Goal: Information Seeking & Learning: Learn about a topic

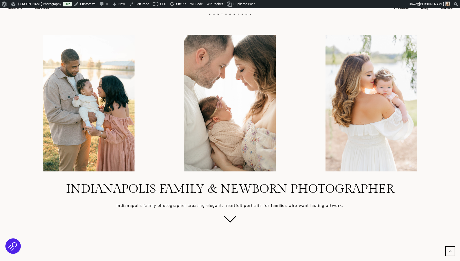
scroll to position [33, 0]
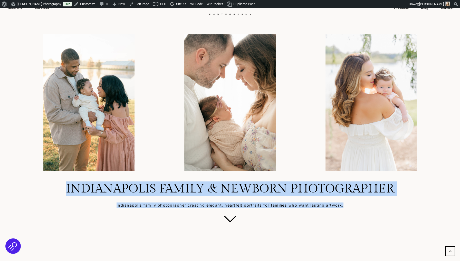
drag, startPoint x: 67, startPoint y: 190, endPoint x: 191, endPoint y: 240, distance: 133.0
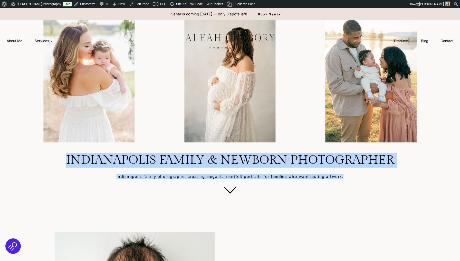
scroll to position [118, 0]
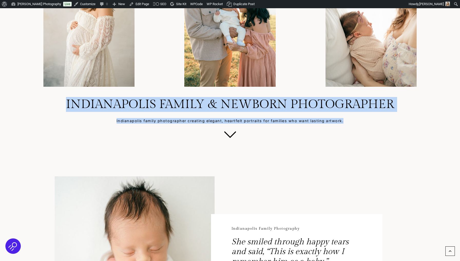
click at [150, 122] on p "Indianapolis family photographer creating elegant, heartfelt portraits for fami…" at bounding box center [229, 121] width 435 height 6
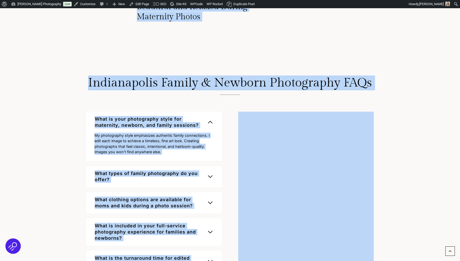
scroll to position [3362, 0]
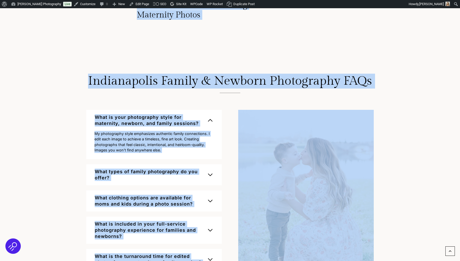
drag, startPoint x: 65, startPoint y: 105, endPoint x: 230, endPoint y: 147, distance: 170.7
copy div "Indianapolis Family & Newborn Photographer Indianapolis family photographer cre…"
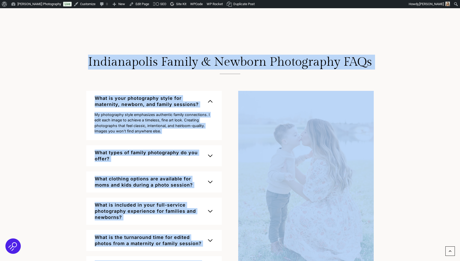
scroll to position [3394, 0]
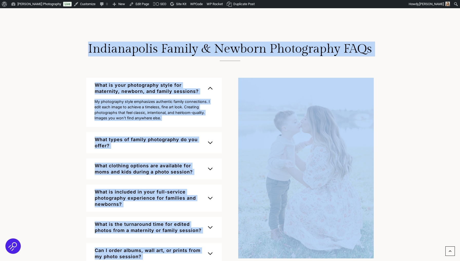
click at [85, 151] on div "Indianapolis Family & Newborn Photography FAQs What is your photography style f…" at bounding box center [230, 153] width 328 height 264
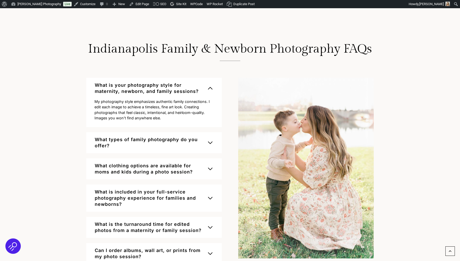
click at [207, 140] on span "button" at bounding box center [210, 143] width 6 height 6
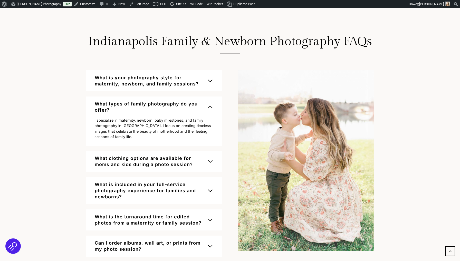
scroll to position [3404, 0]
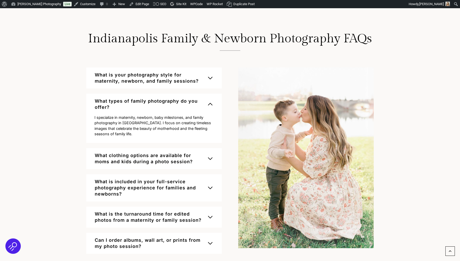
drag, startPoint x: 95, startPoint y: 93, endPoint x: 127, endPoint y: 119, distance: 41.0
click at [127, 119] on div "What types of family photography do you offer? I specialize in maternity, newbo…" at bounding box center [153, 118] width 135 height 49
drag, startPoint x: 96, startPoint y: 92, endPoint x: 131, endPoint y: 127, distance: 49.9
click at [131, 127] on div "What types of family photography do you offer? I specialize in maternity, newbo…" at bounding box center [153, 118] width 135 height 49
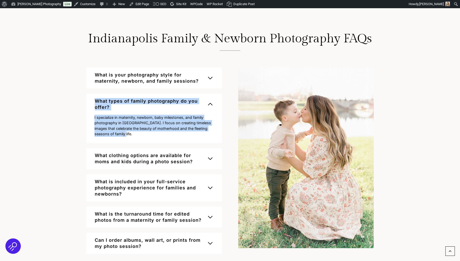
drag, startPoint x: 124, startPoint y: 127, endPoint x: 93, endPoint y: 92, distance: 47.1
click at [93, 94] on div "What types of family photography do you offer? I specialize in maternity, newbo…" at bounding box center [153, 118] width 135 height 49
copy div "What types of family photography do you offer? I specialize in maternity, newbo…"
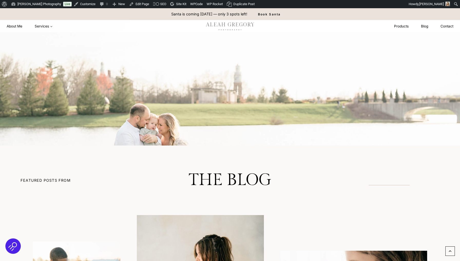
scroll to position [2960, 0]
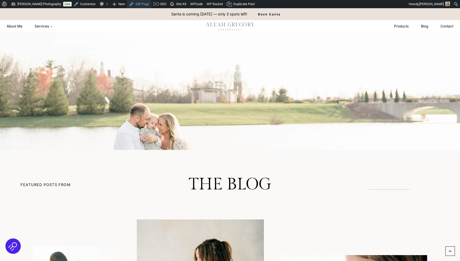
click at [138, 5] on link "Edit Page" at bounding box center [139, 4] width 24 height 8
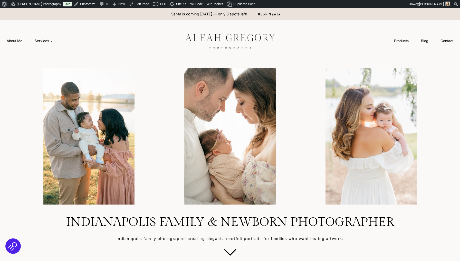
click at [11, 35] on div "About Me Services Expand Maternity Newborn Family Boudoir Mini Sessions Christm…" at bounding box center [30, 40] width 58 height 41
click at [13, 38] on link "About Me" at bounding box center [15, 40] width 28 height 9
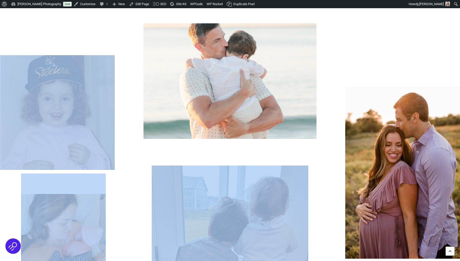
drag, startPoint x: 194, startPoint y: 171, endPoint x: 251, endPoint y: 261, distance: 106.1
click at [265, 210] on img at bounding box center [230, 244] width 157 height 157
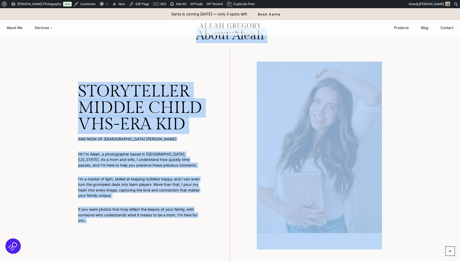
scroll to position [26, 0]
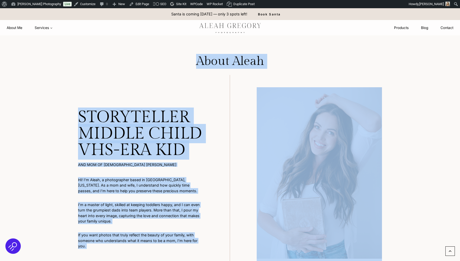
click at [169, 160] on div "STORYTELLER MIDDLE CHILD VHS-era kid AND mom of 2 littles Hi! I’m Aleah, a phot…" at bounding box center [154, 181] width 152 height 212
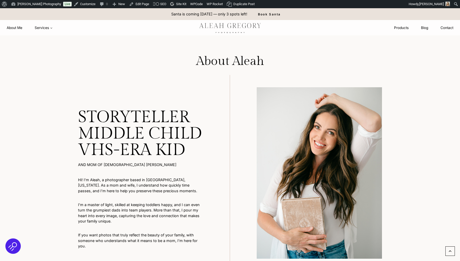
drag, startPoint x: 79, startPoint y: 117, endPoint x: 141, endPoint y: 250, distance: 146.3
click at [141, 250] on div "STORYTELLER MIDDLE CHILD VHS-era kid AND mom of 2 littles Hi! I’m Aleah, a phot…" at bounding box center [154, 181] width 152 height 212
copy div "STORYTELLER MIDDLE CHILD VHS-era kid AND mom of 2 littles Hi! I’m Aleah, a phot…"
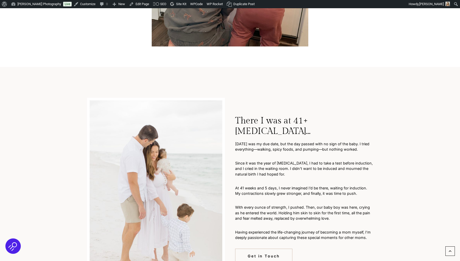
scroll to position [897, 0]
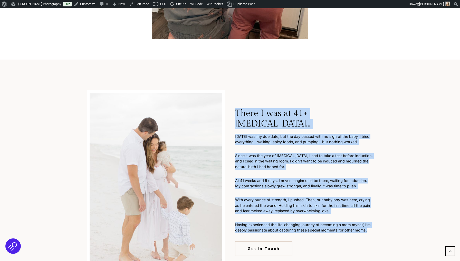
drag, startPoint x: 237, startPoint y: 102, endPoint x: 366, endPoint y: 222, distance: 177.0
click at [366, 222] on div "There I was at 41+5 weeks pregnant… Dec 5th was my due date, but the day passed…" at bounding box center [304, 182] width 138 height 148
copy div "There I was at 41+5 weeks pregnant… Dec 5th was my due date, but the day passed…"
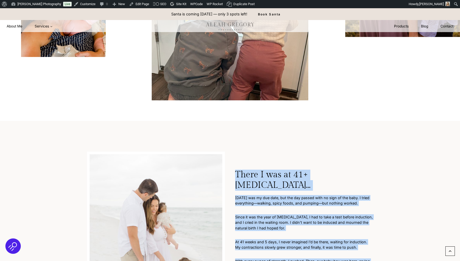
scroll to position [783, 0]
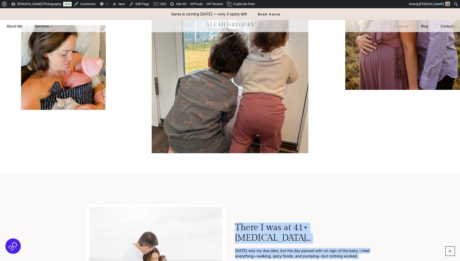
click at [400, 26] on link "Products" at bounding box center [401, 26] width 27 height 9
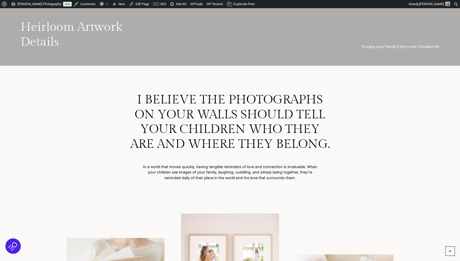
scroll to position [257, 0]
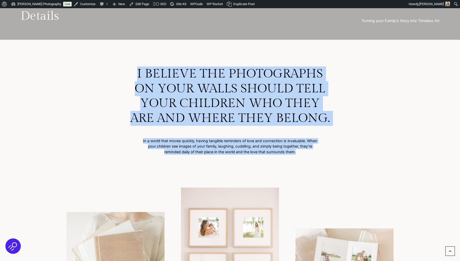
drag, startPoint x: 138, startPoint y: 73, endPoint x: 299, endPoint y: 160, distance: 182.8
click at [299, 160] on div "I believe the photographs on your walls should tell your children who they are …" at bounding box center [230, 113] width 304 height 94
copy div "I believe the photographs on your walls should tell your children who they are …"
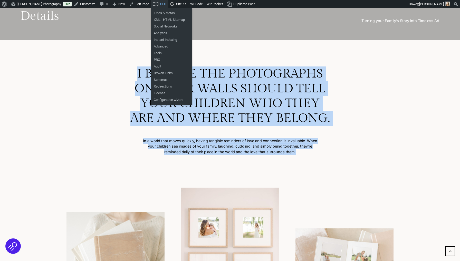
click at [125, 111] on div "I believe the photographs on your walls should tell your children who they are …" at bounding box center [230, 113] width 304 height 94
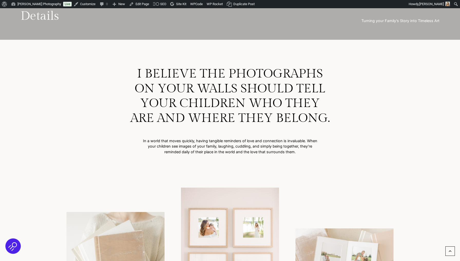
click at [125, 111] on div "I believe the photographs on your walls should tell your children who they are …" at bounding box center [230, 113] width 304 height 94
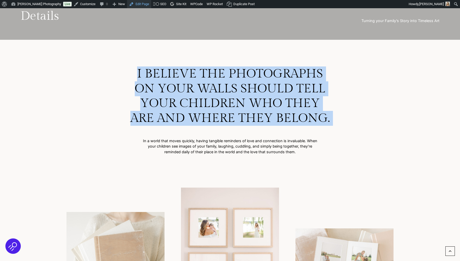
click at [143, 3] on link "Edit Page" at bounding box center [139, 4] width 24 height 8
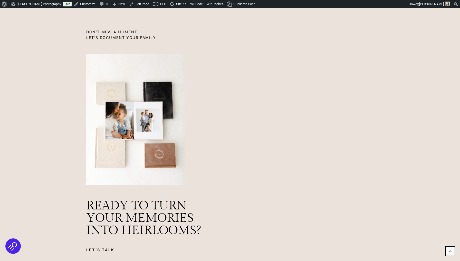
scroll to position [1511, 0]
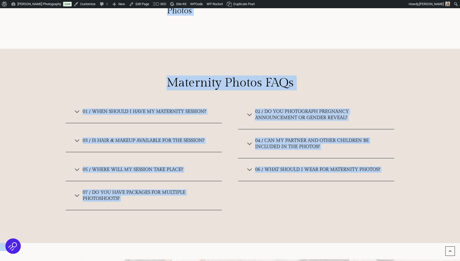
scroll to position [3259, 0]
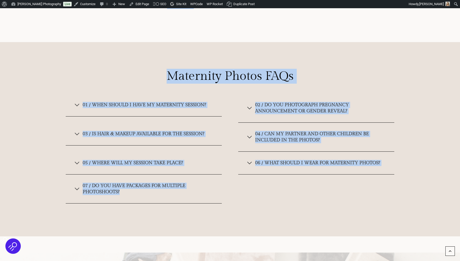
drag, startPoint x: 236, startPoint y: 137, endPoint x: 246, endPoint y: 228, distance: 91.3
copy div "Lore Ipsumdolo Sitametcons Adipiscing E’se doei tem inci utlaboreetd mag aliqua…"
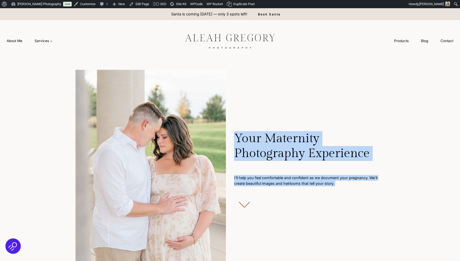
scroll to position [0, 0]
click at [141, 6] on link "Edit Page" at bounding box center [139, 4] width 24 height 8
